Goal: Communication & Community: Answer question/provide support

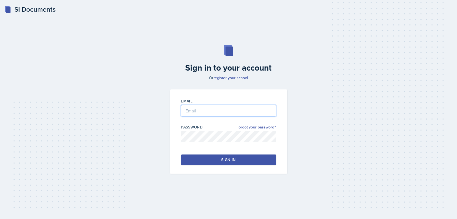
type input "[EMAIL_ADDRESS][DOMAIN_NAME]"
click at [214, 159] on button "Sign in" at bounding box center [228, 159] width 95 height 10
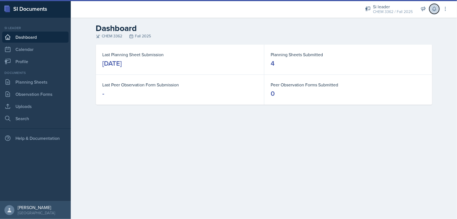
click at [431, 8] on button at bounding box center [434, 9] width 10 height 10
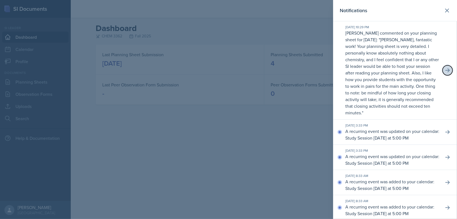
click at [444, 66] on button at bounding box center [447, 70] width 10 height 10
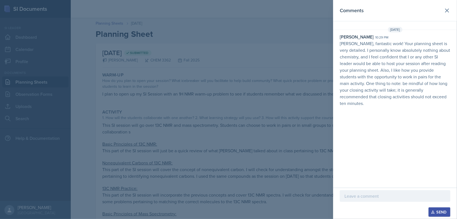
click at [269, 68] on div at bounding box center [228, 109] width 457 height 219
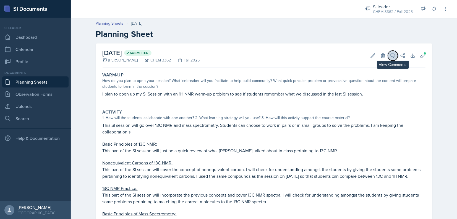
click at [391, 56] on icon at bounding box center [392, 56] width 4 height 4
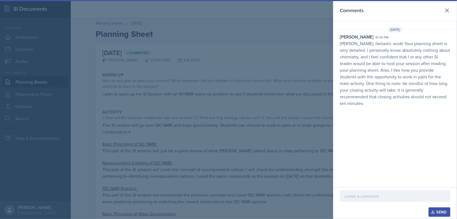
click at [384, 192] on div at bounding box center [395, 196] width 111 height 12
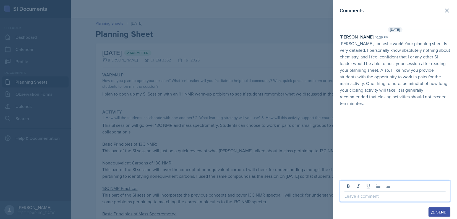
click at [383, 40] on p "[PERSON_NAME], fantastic work! Your planning sheet is very detailed. I personal…" at bounding box center [395, 73] width 111 height 66
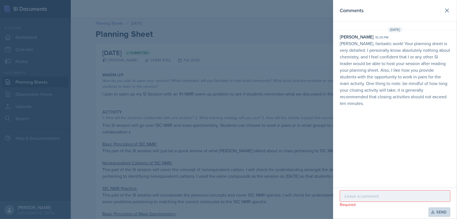
click at [369, 41] on p "[PERSON_NAME], fantastic work! Your planning sheet is very detailed. I personal…" at bounding box center [395, 73] width 111 height 66
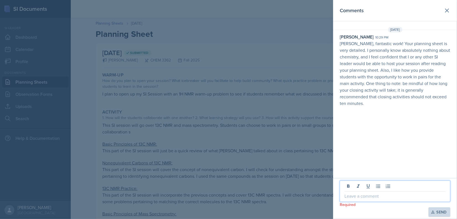
click at [358, 193] on p at bounding box center [394, 195] width 101 height 7
click at [448, 13] on icon at bounding box center [446, 10] width 7 height 7
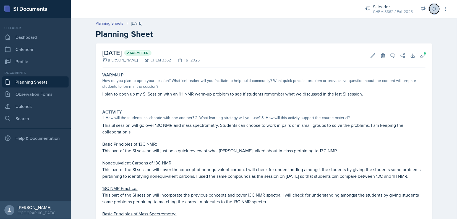
click at [434, 8] on icon at bounding box center [434, 9] width 6 height 6
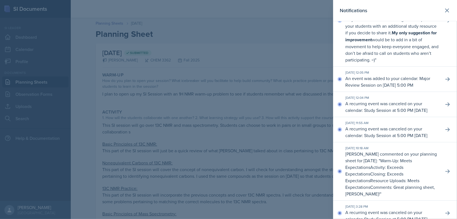
scroll to position [249, 0]
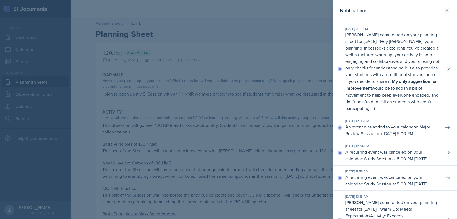
click at [79, 68] on div at bounding box center [228, 109] width 457 height 219
